Goal: Navigation & Orientation: Go to known website

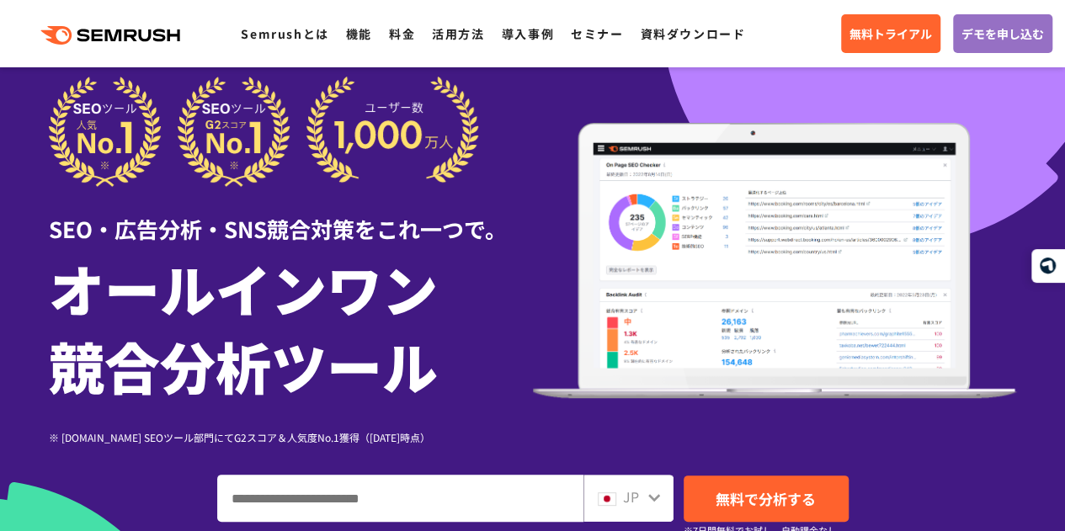
scroll to position [36, 0]
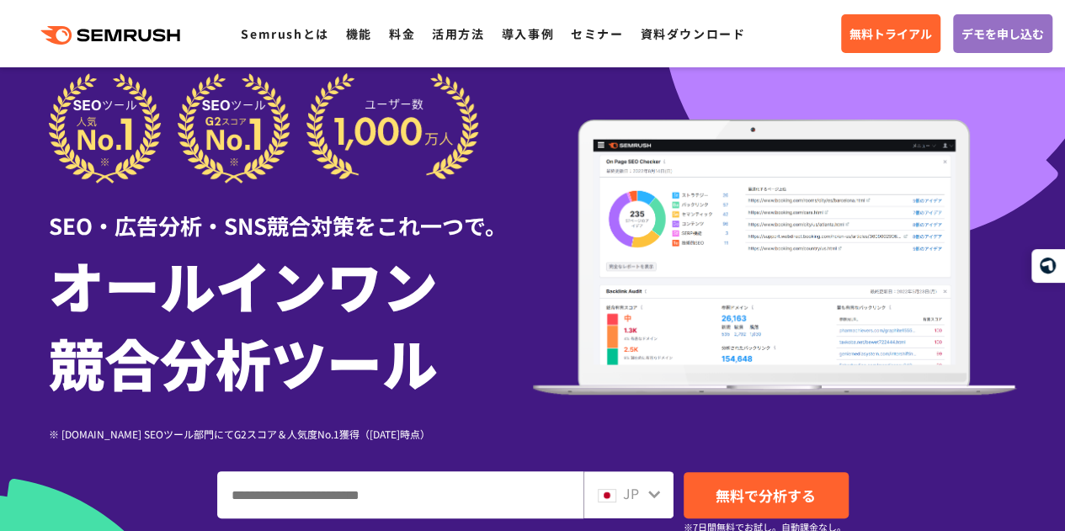
click at [630, 109] on div "SEO・広告分析・SNS競合対策をこれ一つで。 オールインワン 競合分析ツール ※ G2.com SEOツール部門にてG2スコア＆人気度No.1獲得（2023…" at bounding box center [533, 257] width 968 height 369
click at [146, 19] on div ".cls {fill: #FF642D;} .cls {fill: #FF642D;} Semrushとは 機能 料金 活用方法 導入事例 セミナー 資料ダウ…" at bounding box center [532, 33] width 1065 height 51
click at [136, 34] on icon at bounding box center [132, 35] width 13 height 12
